Goal: Transaction & Acquisition: Purchase product/service

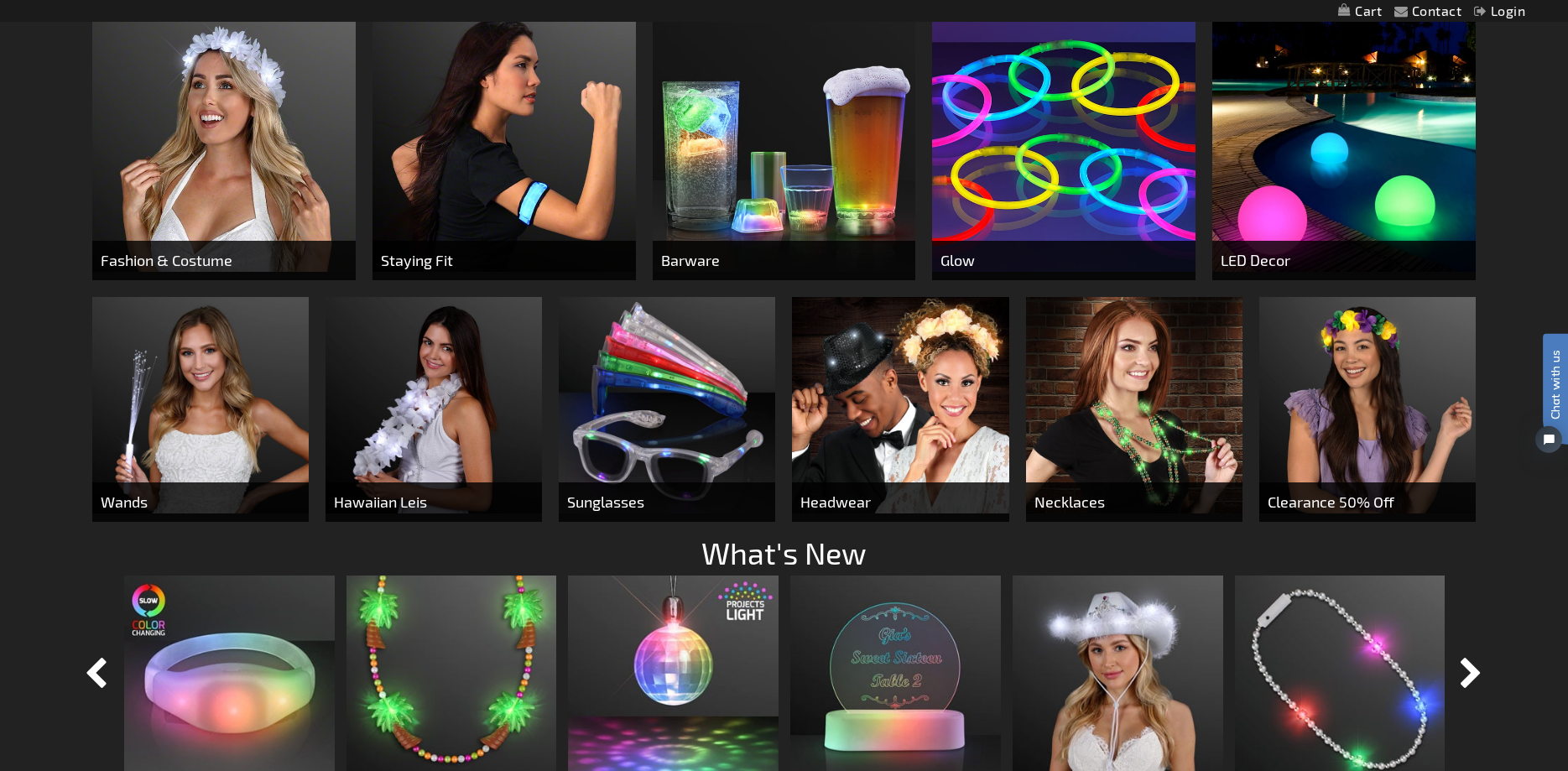
scroll to position [1081, 0]
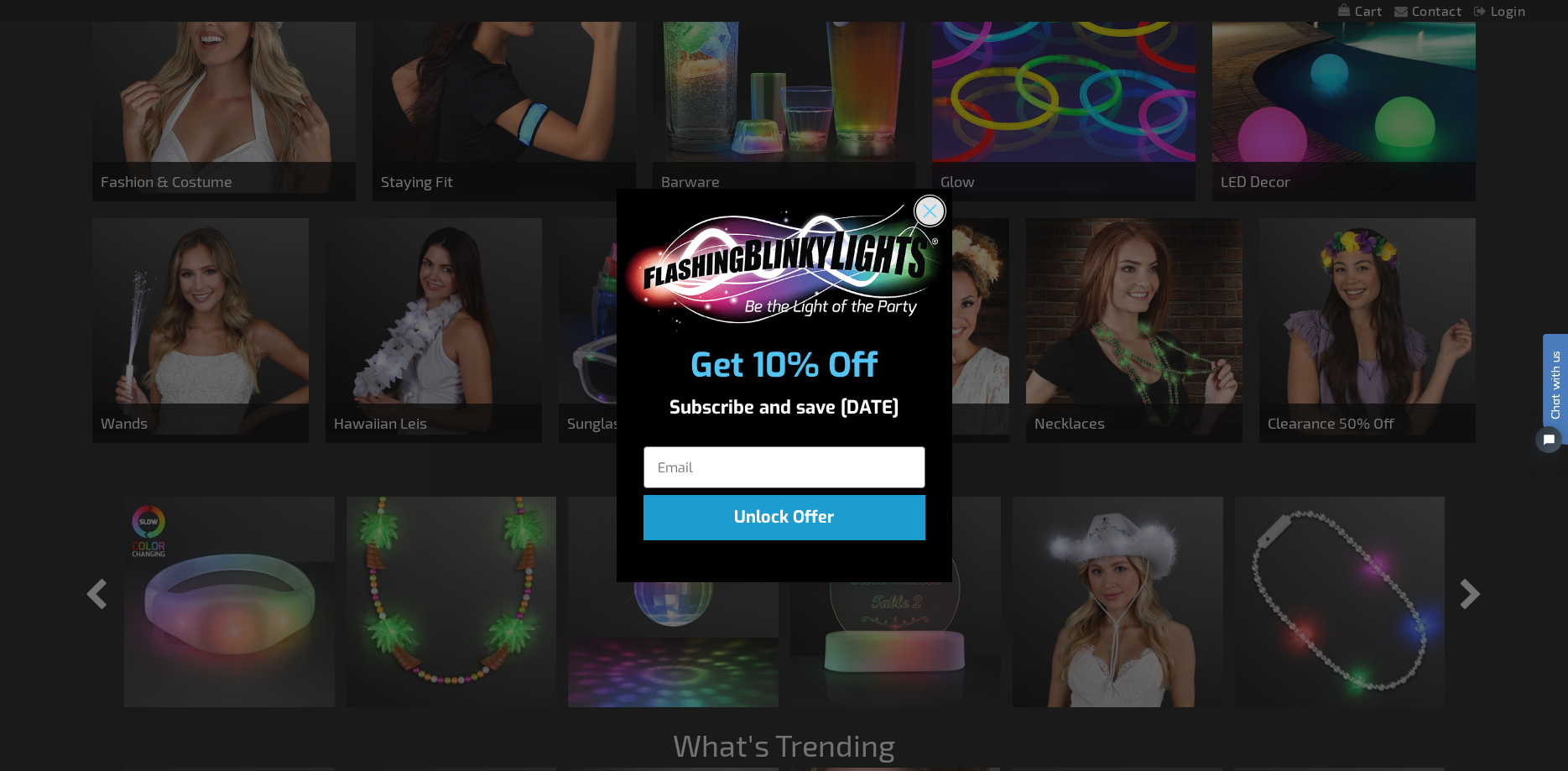
click at [931, 209] on circle "Close dialog" at bounding box center [929, 211] width 28 height 28
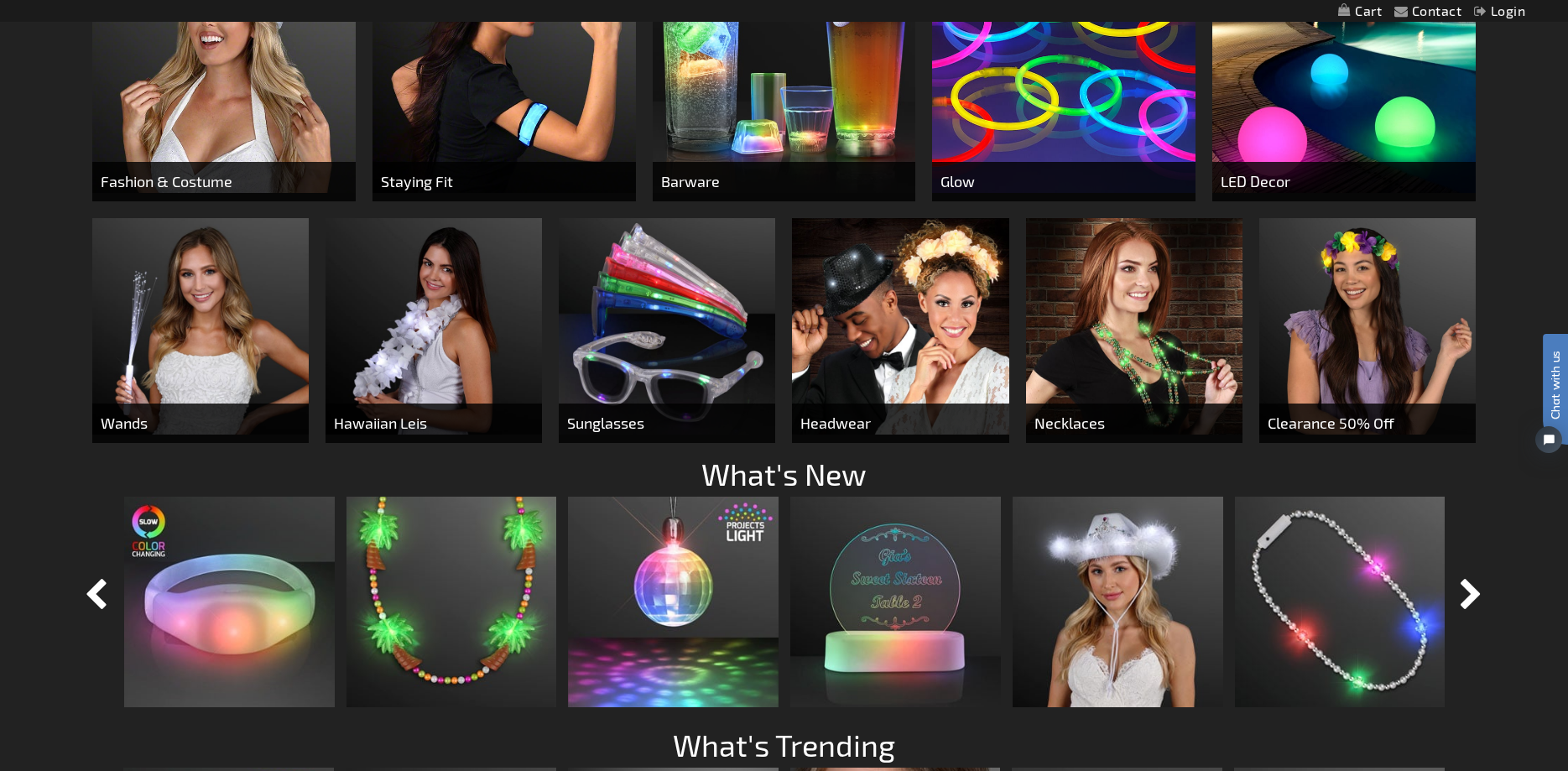
click at [819, 98] on img at bounding box center [784, 61] width 264 height 264
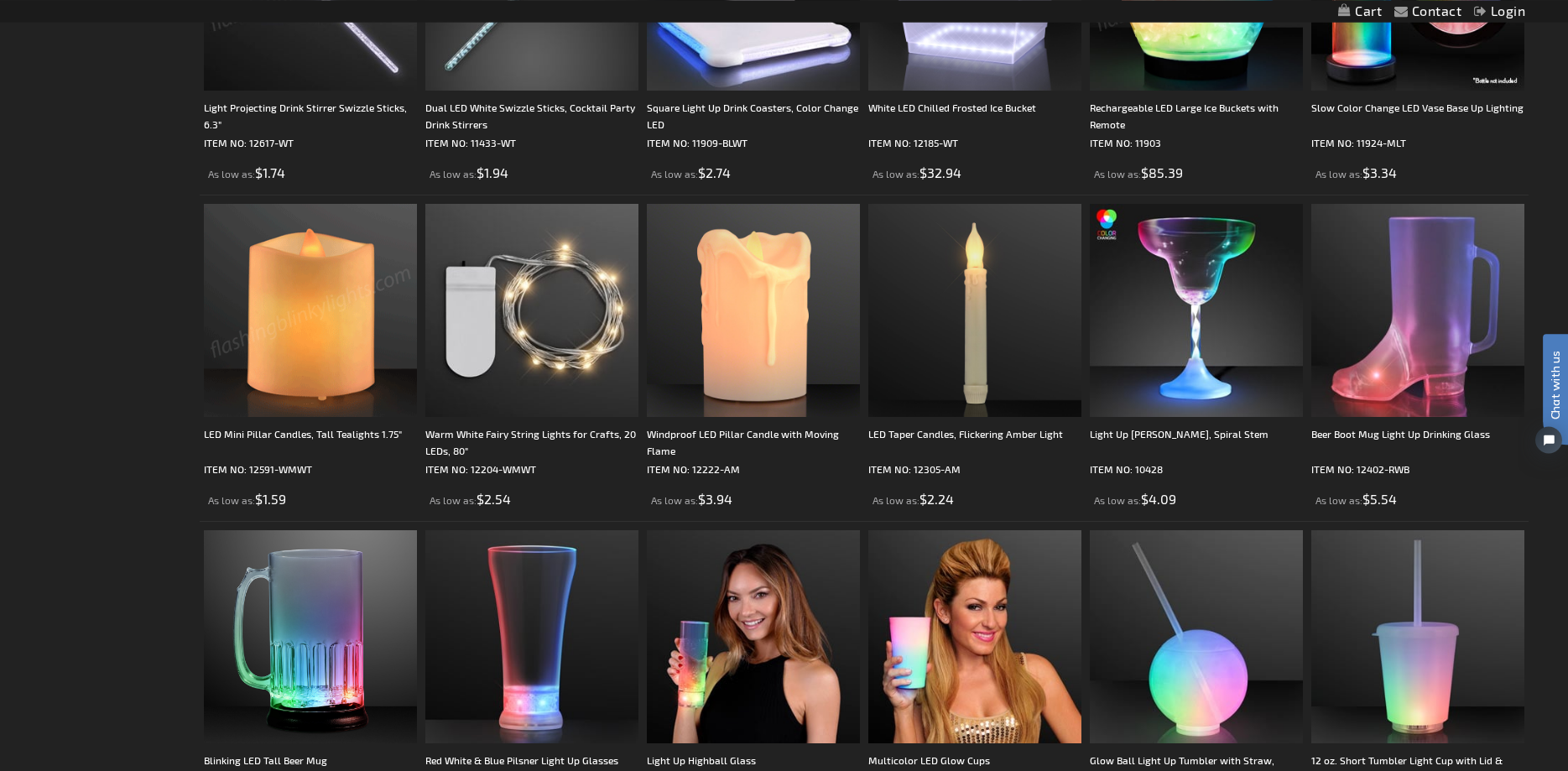
scroll to position [2142, 0]
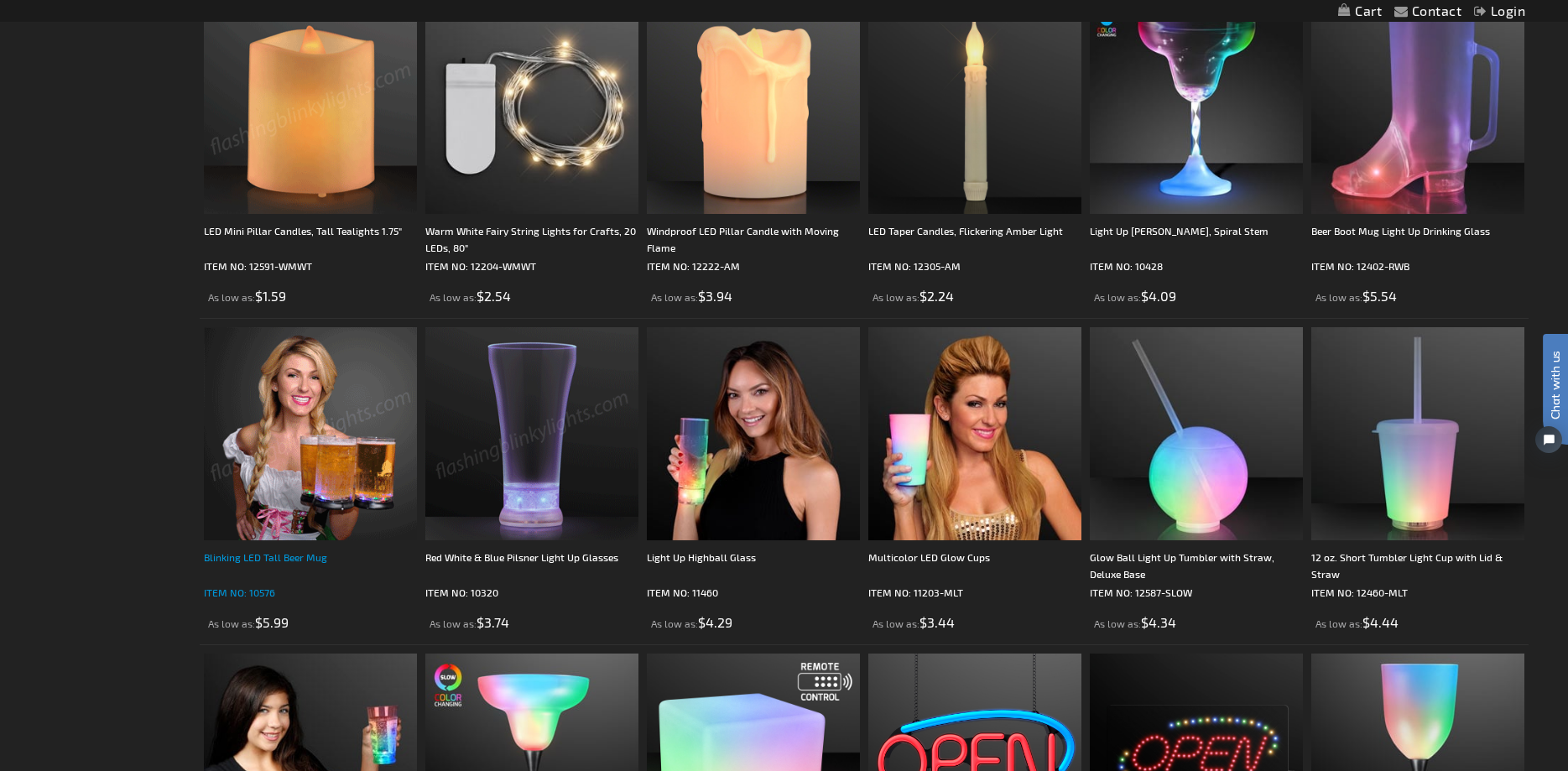
click at [297, 565] on div "Blinking LED Tall Beer Mug" at bounding box center [310, 565] width 213 height 33
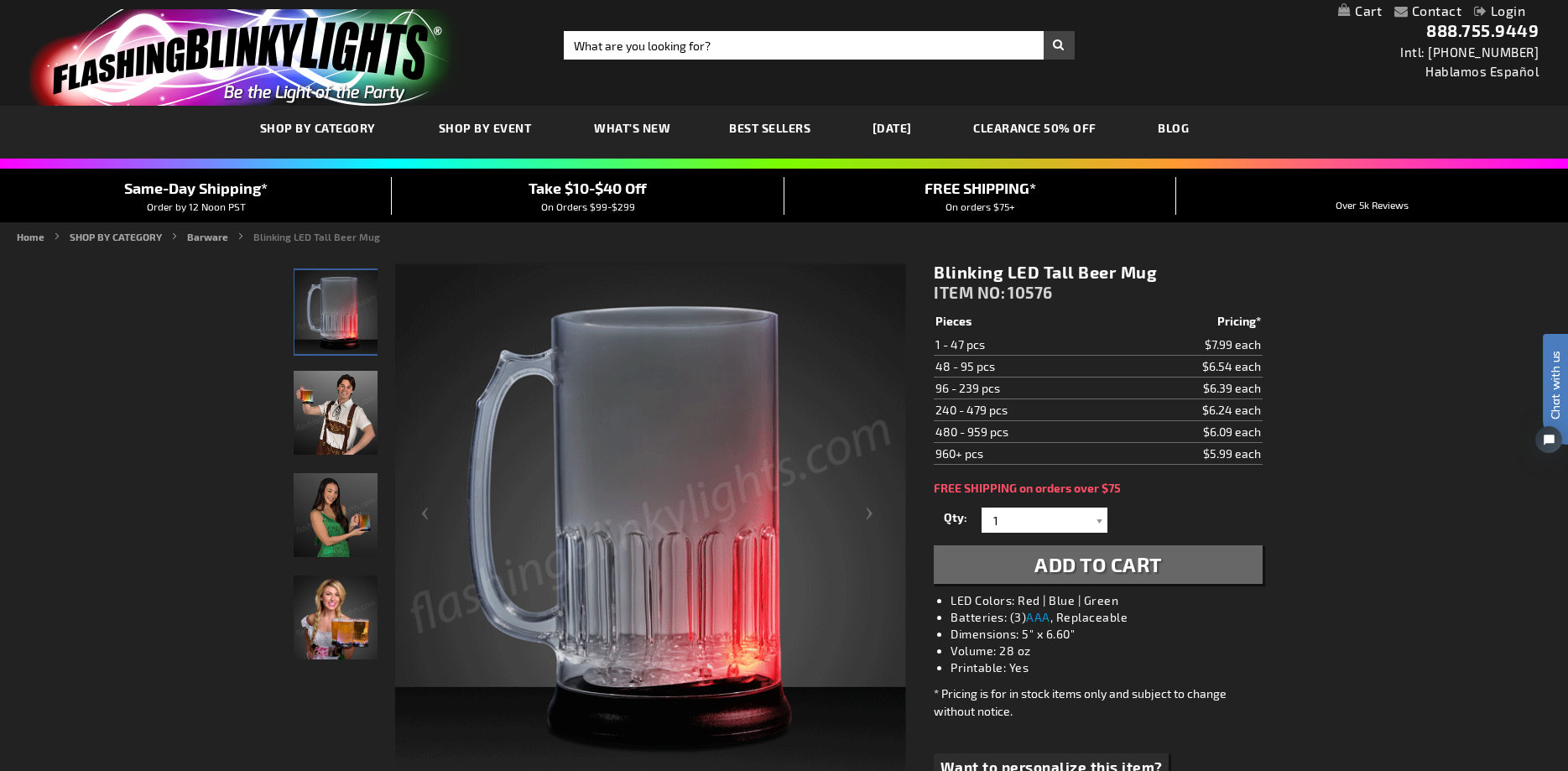
scroll to position [86, 0]
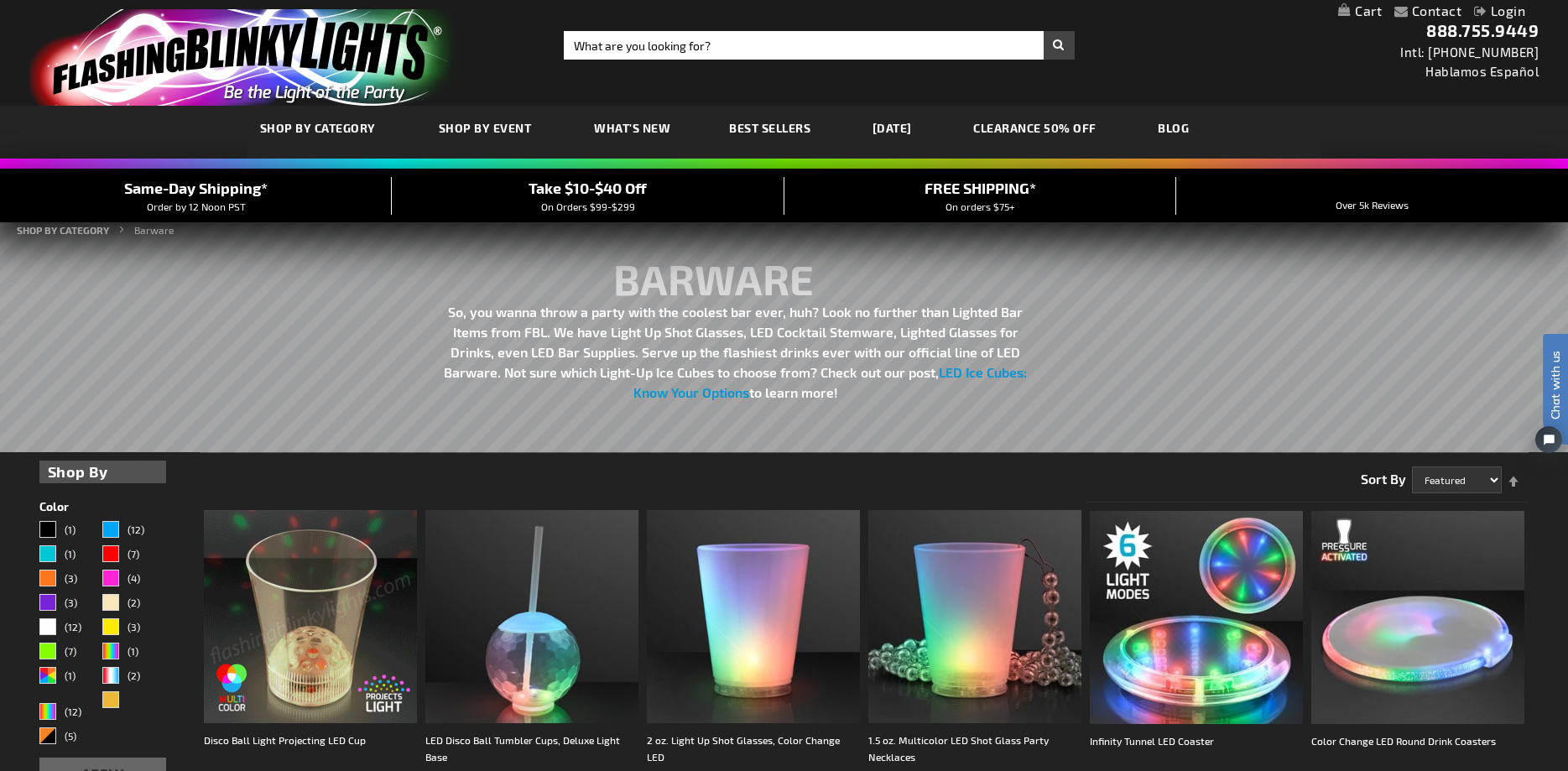
click at [771, 127] on span "Best Sellers" at bounding box center [769, 128] width 81 height 14
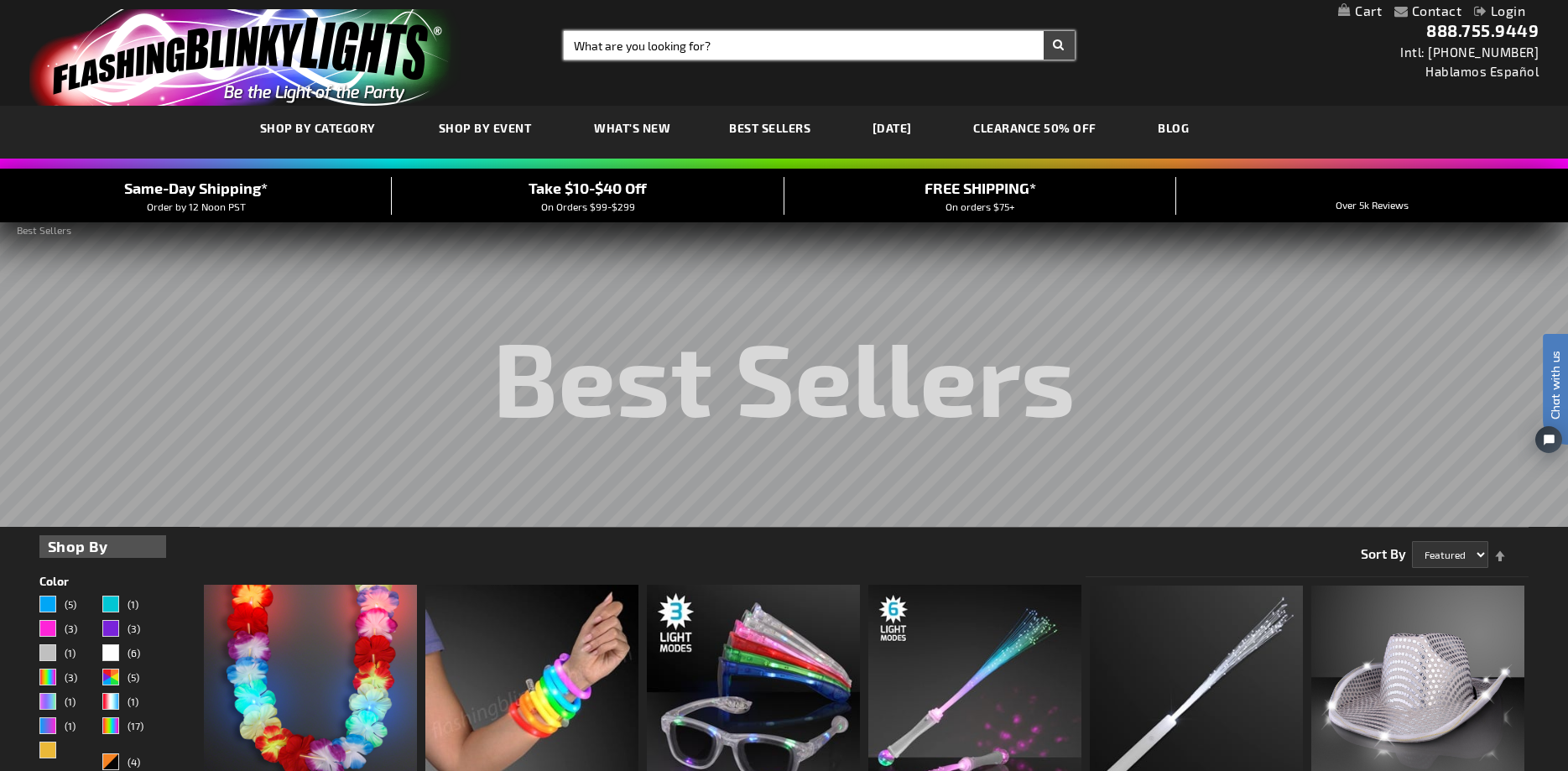
click at [611, 43] on input "Search" at bounding box center [819, 45] width 511 height 29
type input "ice cubes"
click at [1043, 31] on button "Search" at bounding box center [1058, 45] width 31 height 29
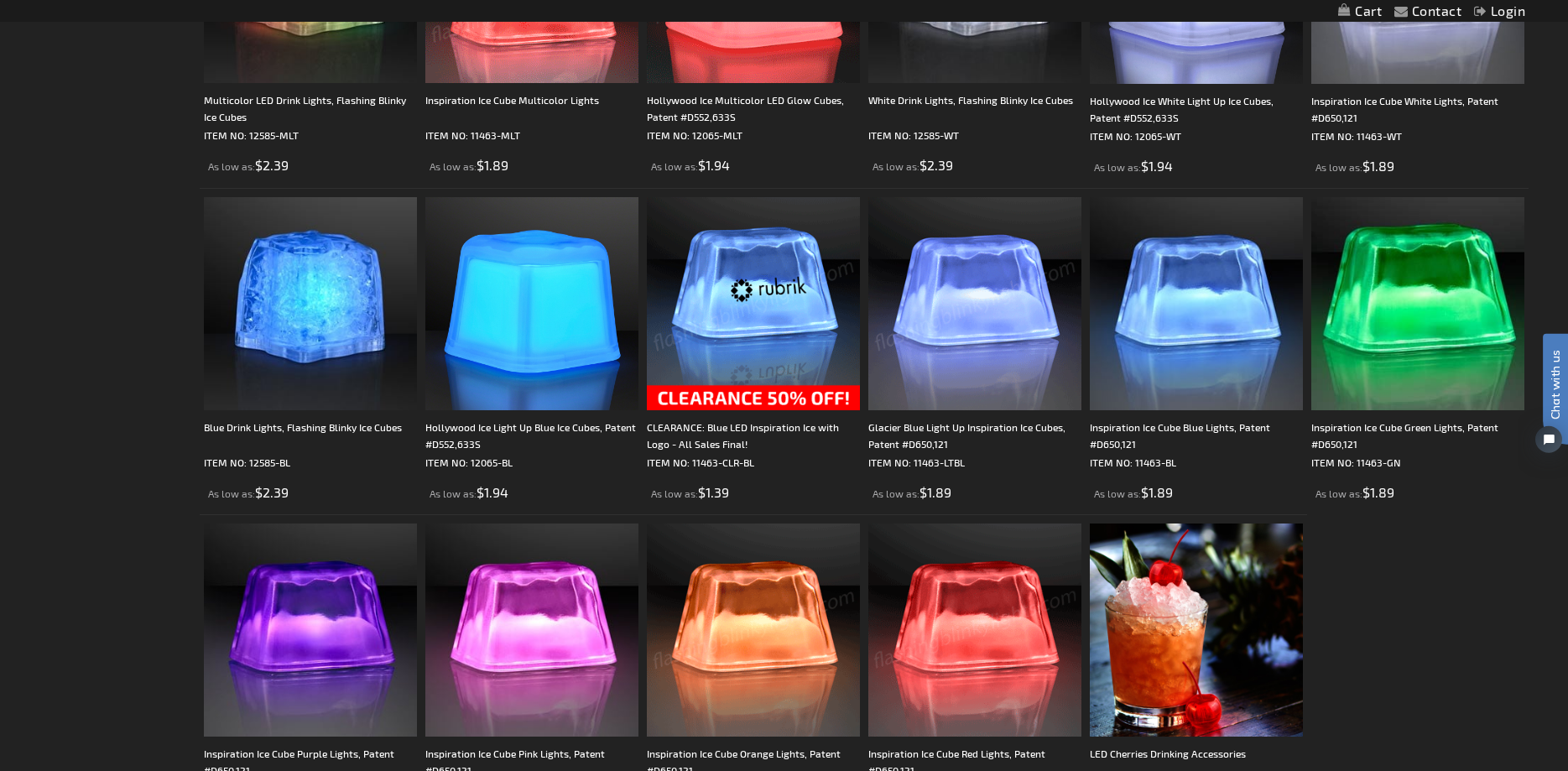
scroll to position [599, 0]
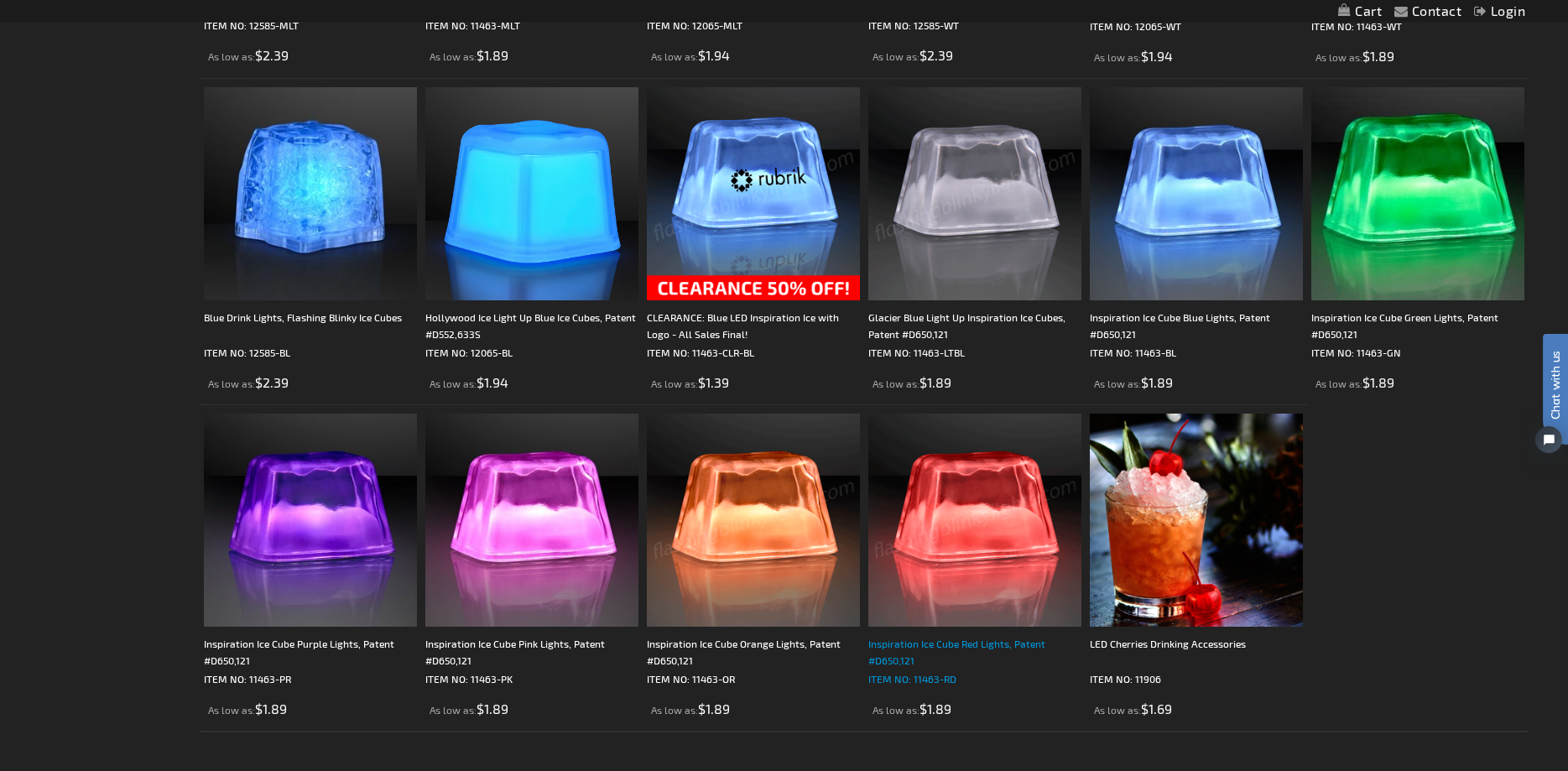
click at [950, 646] on div "Inspiration Ice Cube Red Lights, Patent #D650,121" at bounding box center [974, 652] width 213 height 33
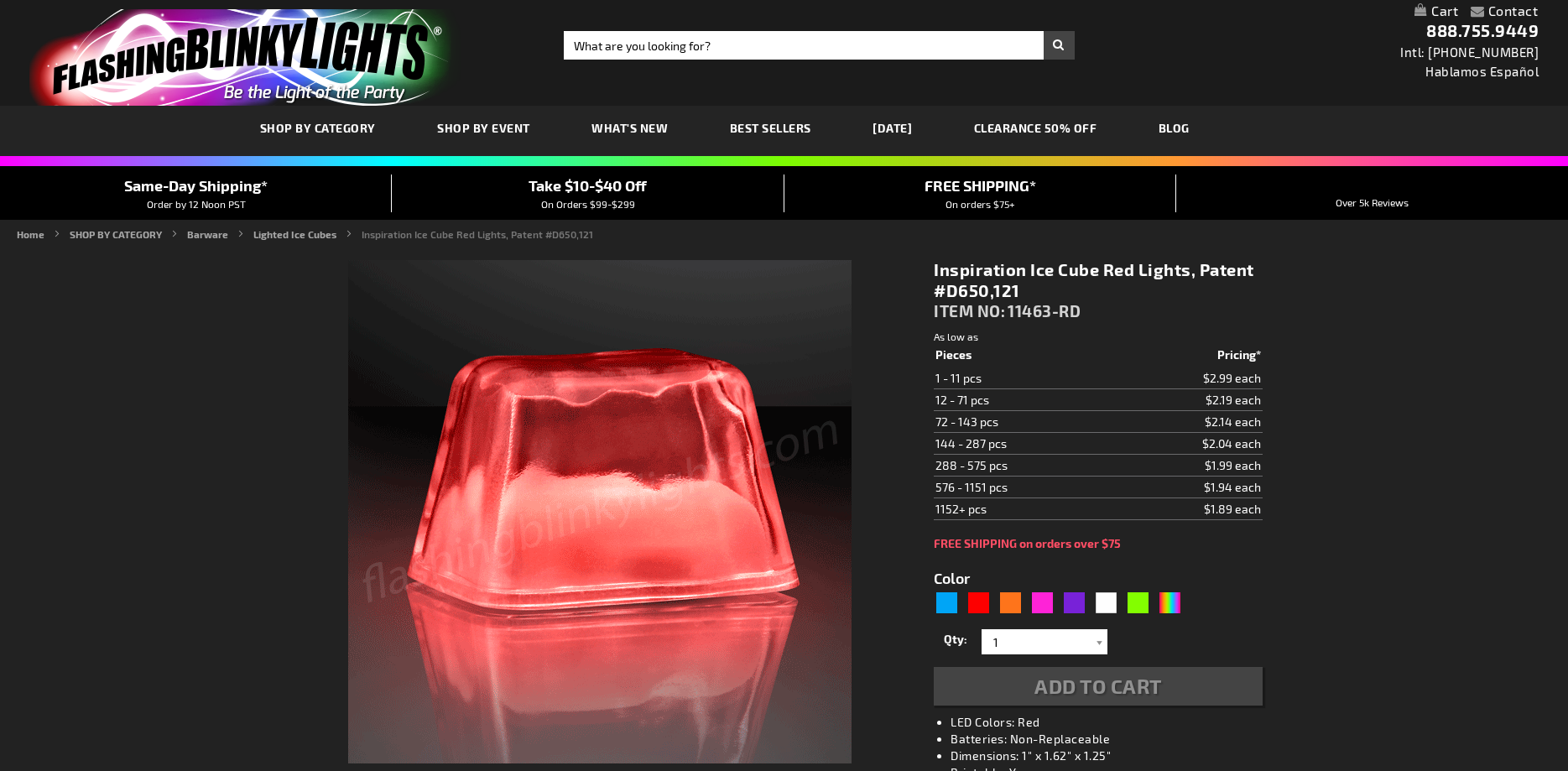
type input "5641"
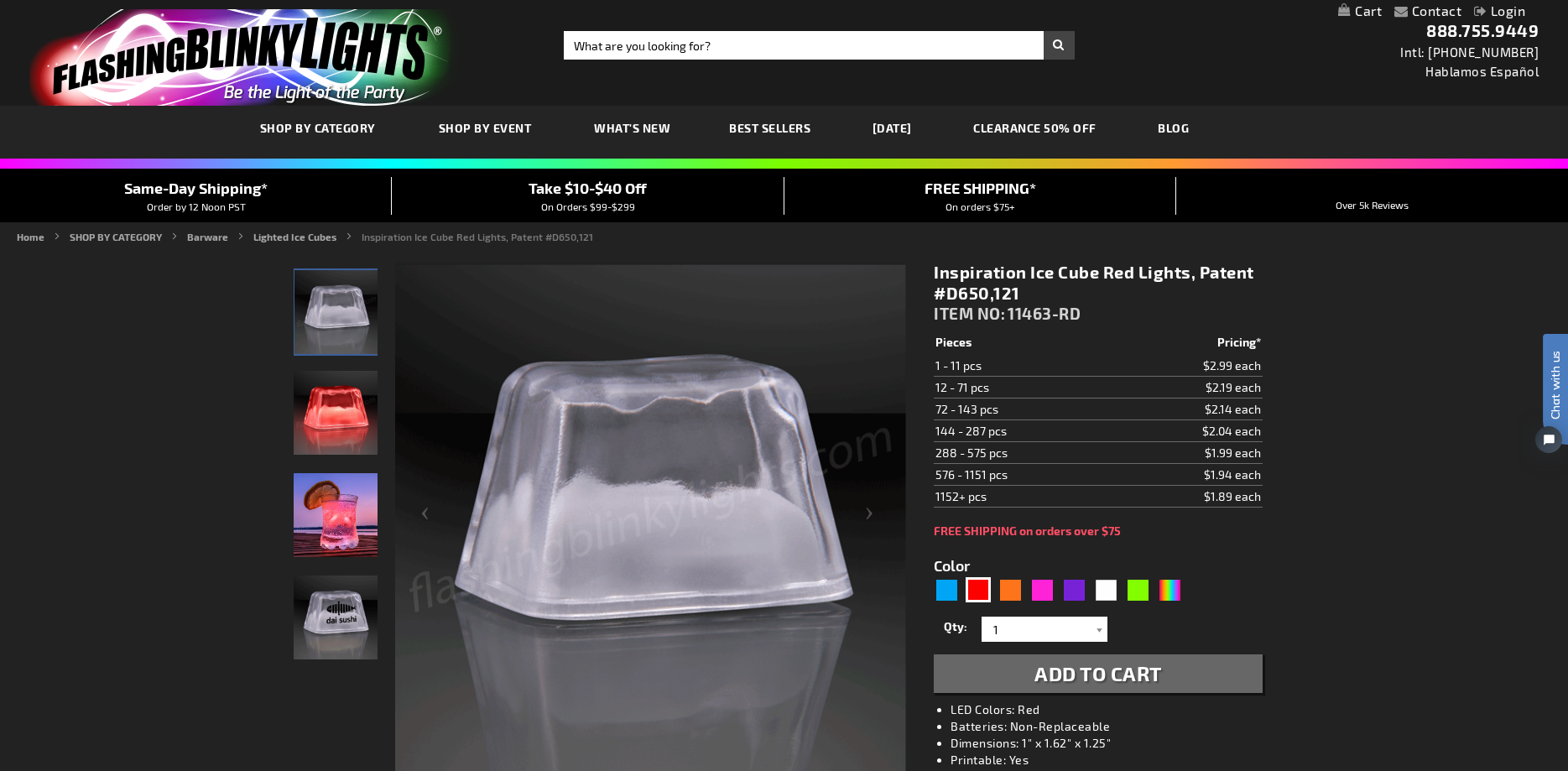
click at [183, 189] on span "Same-Day Shipping*" at bounding box center [196, 187] width 144 height 18
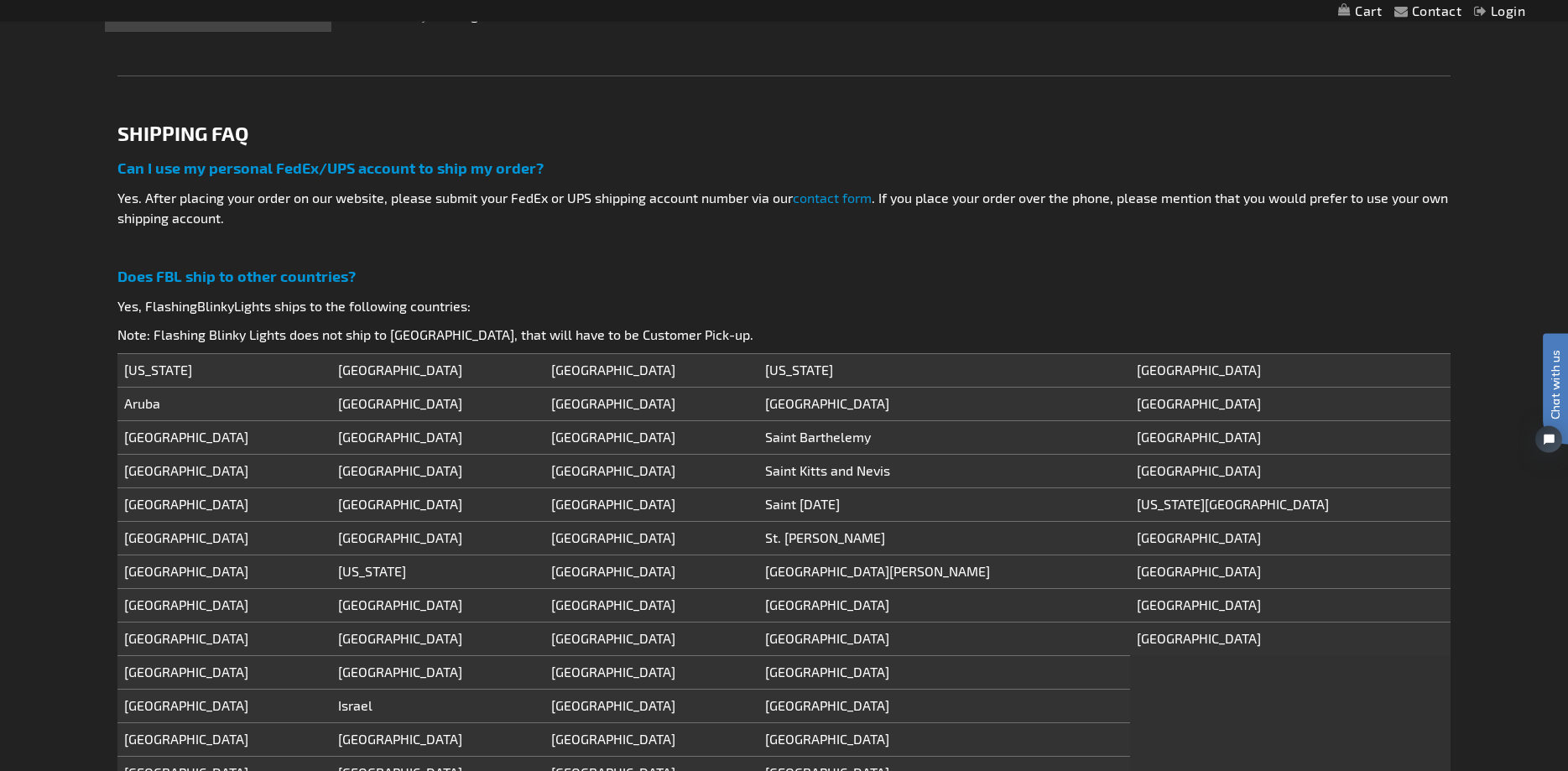
scroll to position [942, 0]
